Goal: Information Seeking & Learning: Learn about a topic

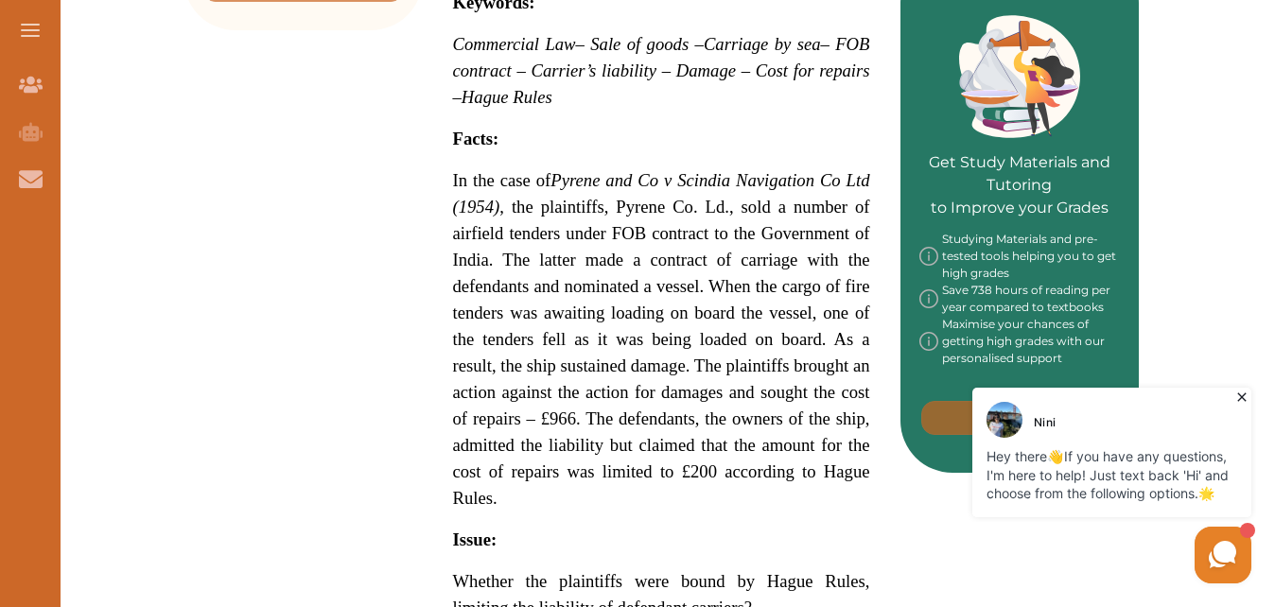
scroll to position [854, 0]
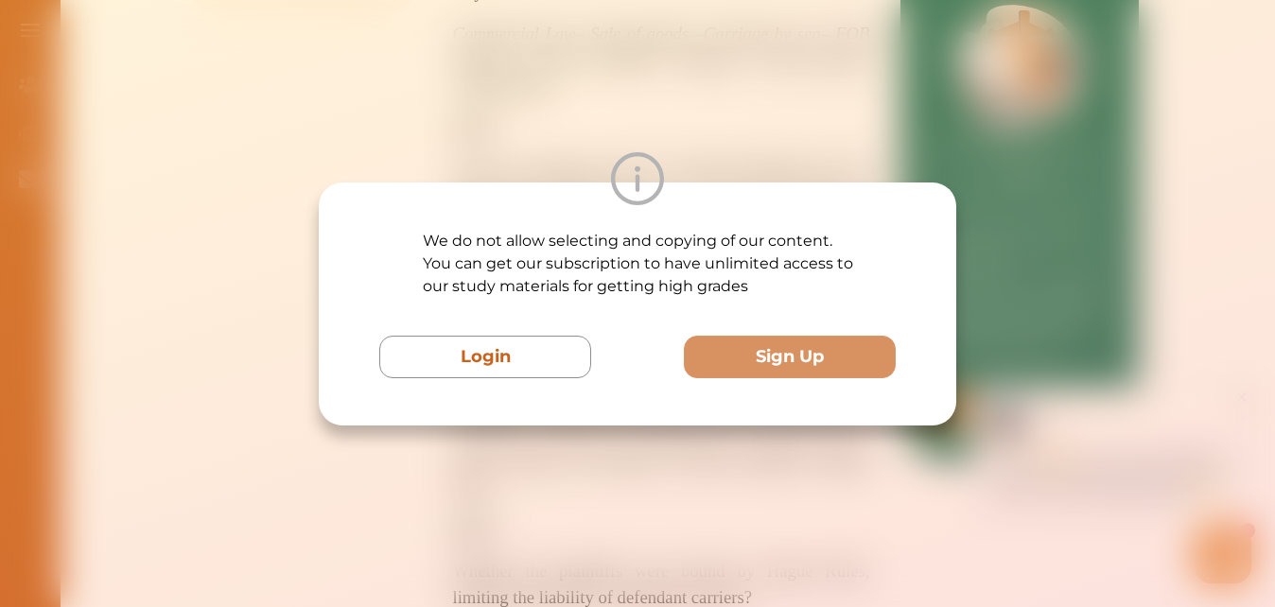
drag, startPoint x: 566, startPoint y: 310, endPoint x: 463, endPoint y: 272, distance: 110.2
click at [463, 272] on p "We do not allow selecting and copying of our content. You can get our subscript…" at bounding box center [638, 264] width 430 height 68
click at [652, 175] on img at bounding box center [637, 178] width 53 height 53
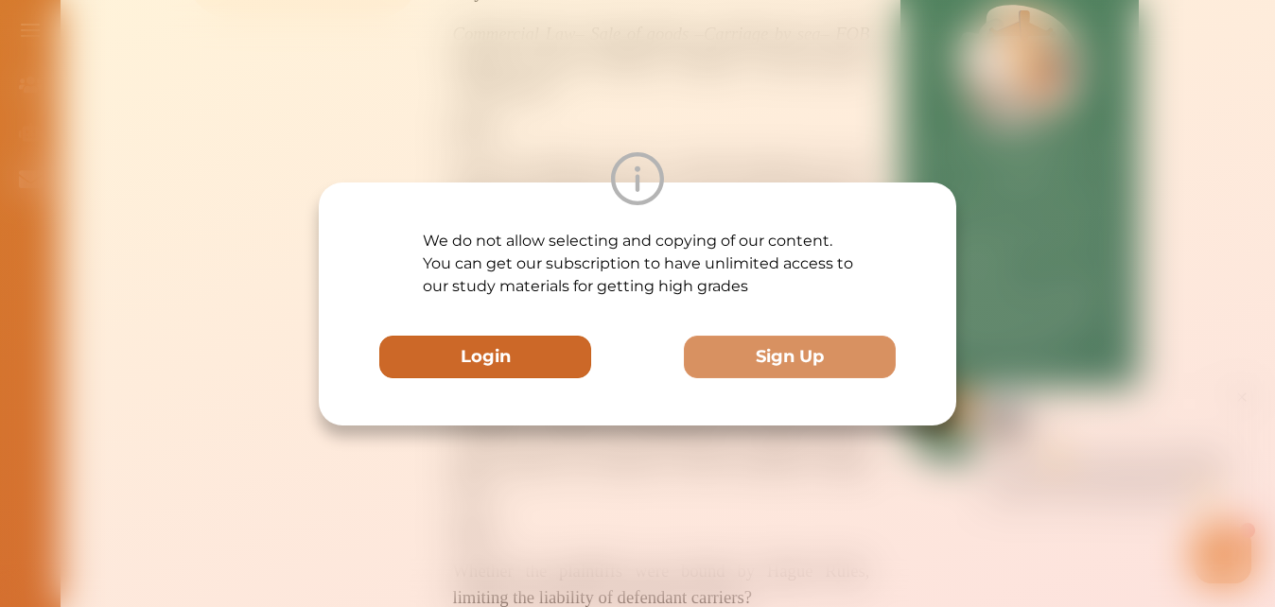
click at [533, 374] on button "Login" at bounding box center [485, 357] width 212 height 43
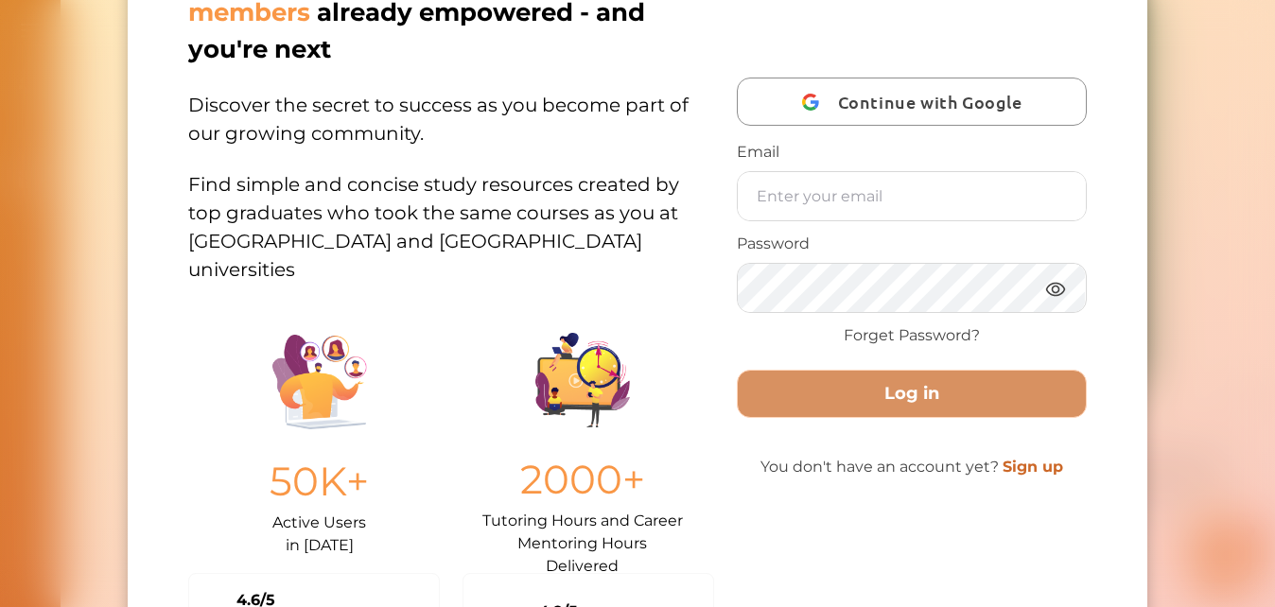
scroll to position [0, 0]
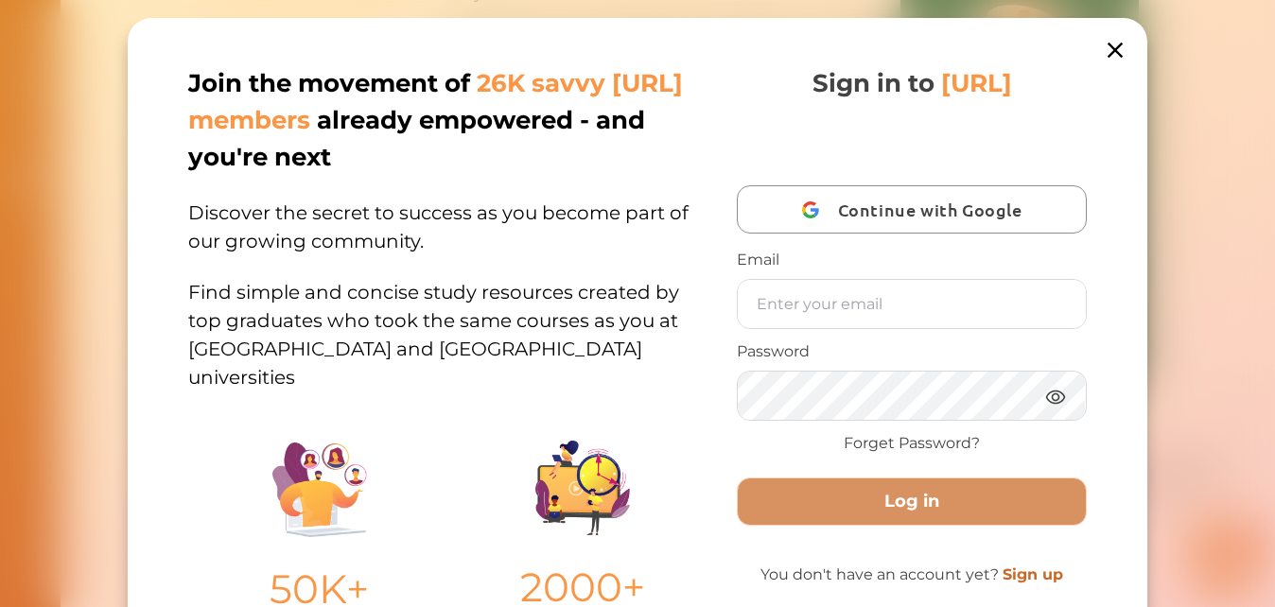
click at [1112, 47] on icon at bounding box center [1115, 50] width 26 height 26
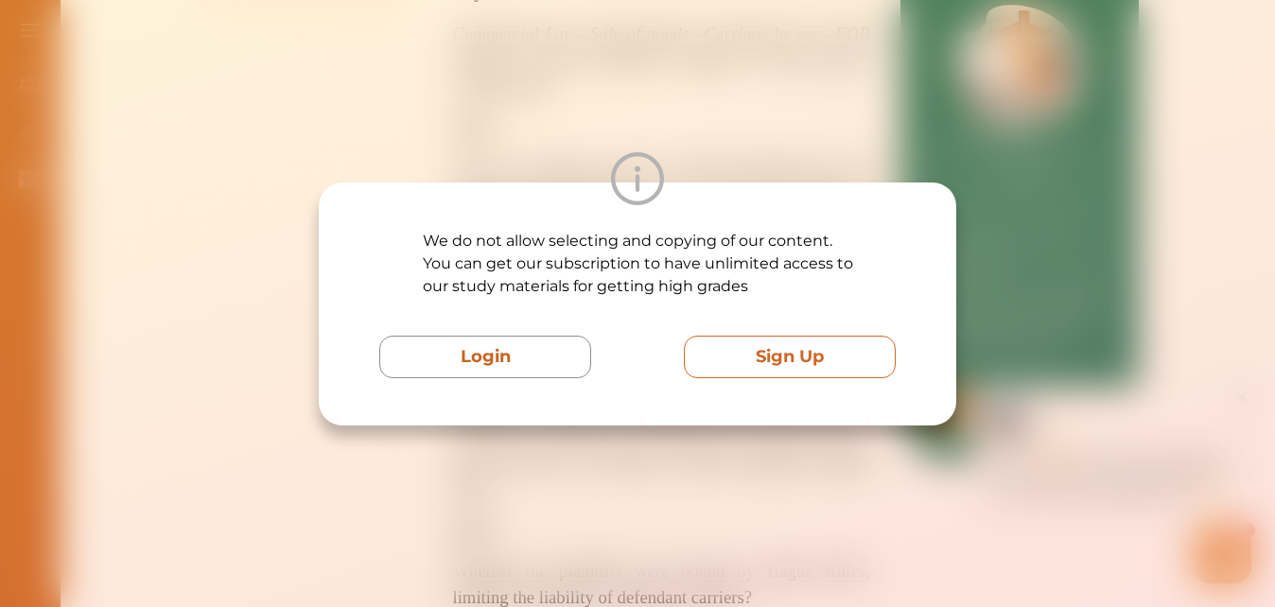
click at [787, 359] on button "Sign Up" at bounding box center [790, 357] width 212 height 43
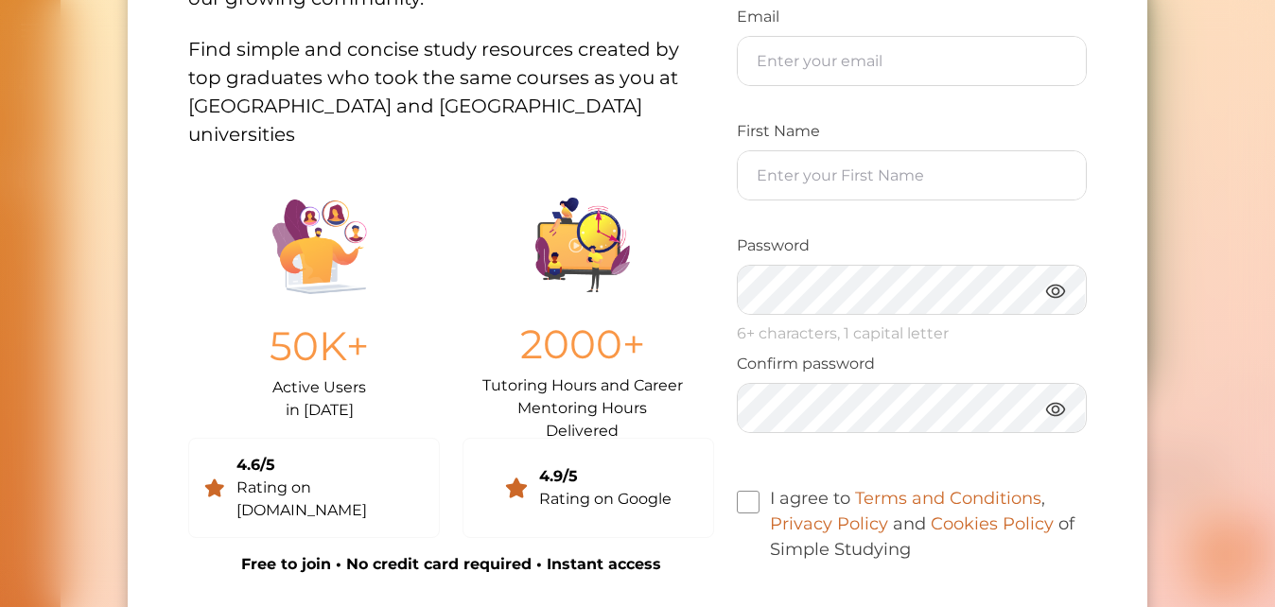
scroll to position [97, 0]
